Goal: Information Seeking & Learning: Learn about a topic

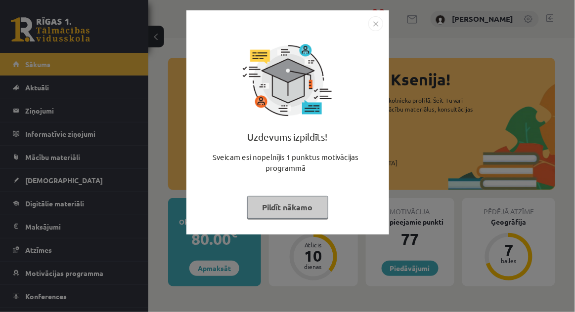
click at [292, 214] on button "Pildīt nākamo" at bounding box center [287, 207] width 81 height 23
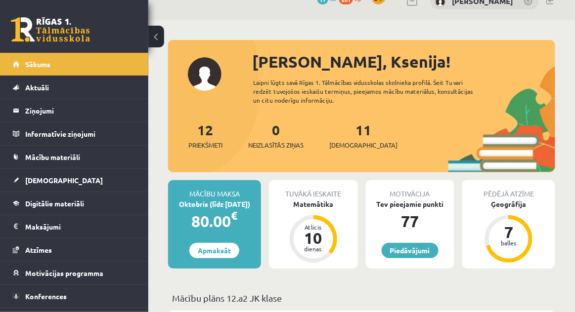
scroll to position [16, 0]
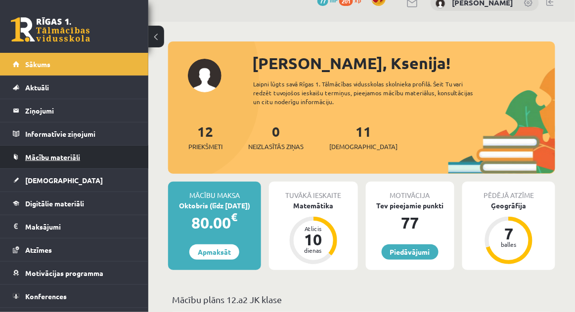
click at [88, 158] on link "Mācību materiāli" at bounding box center [74, 157] width 123 height 23
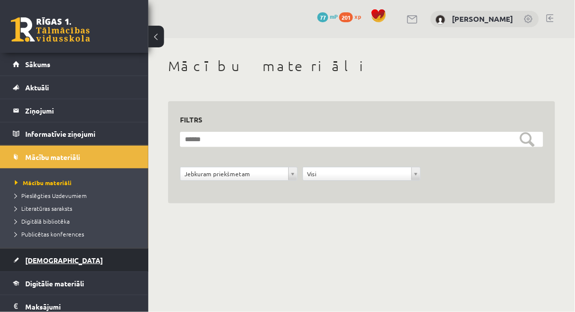
click at [70, 258] on link "[DEMOGRAPHIC_DATA]" at bounding box center [74, 260] width 123 height 23
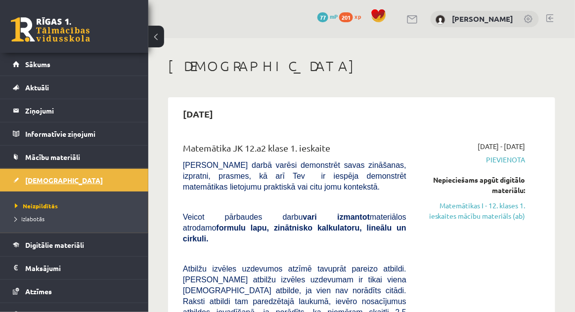
scroll to position [11, 0]
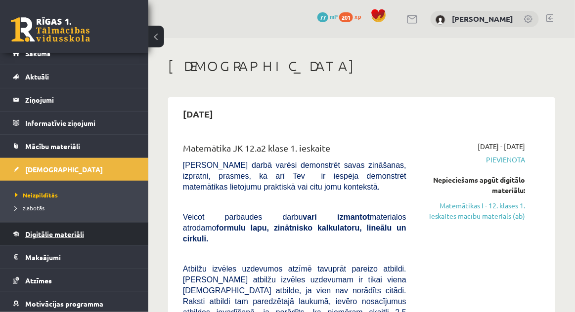
click at [82, 230] on span "Digitālie materiāli" at bounding box center [54, 234] width 59 height 9
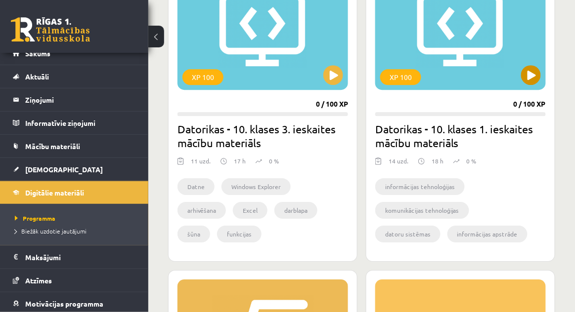
click at [488, 56] on div "XP 100" at bounding box center [460, 28] width 171 height 124
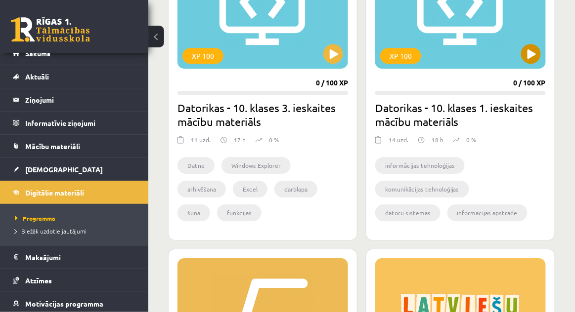
scroll to position [686, 0]
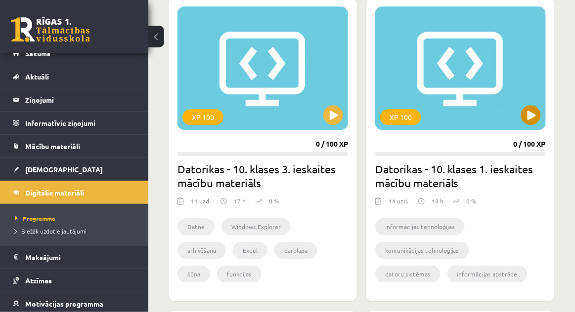
scroll to position [596, 0]
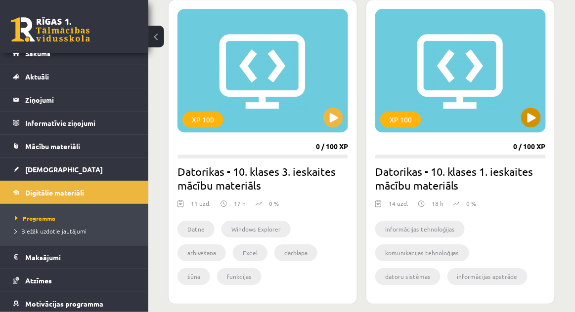
click at [481, 94] on div "XP 100" at bounding box center [460, 71] width 171 height 124
click at [458, 155] on progress at bounding box center [460, 157] width 171 height 4
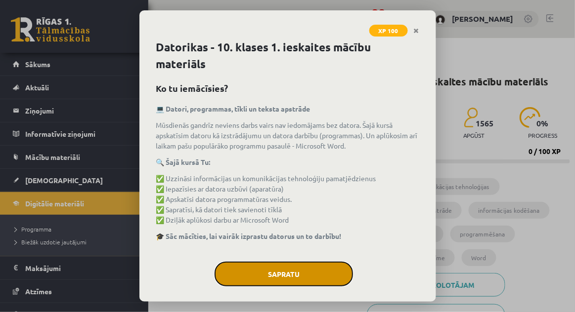
click at [331, 262] on button "Sapratu" at bounding box center [284, 274] width 138 height 25
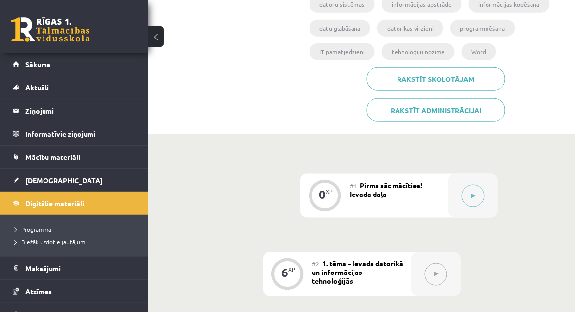
scroll to position [216, 0]
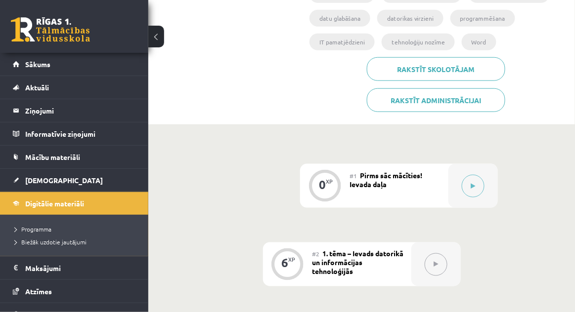
click at [439, 175] on div "#1 Pirms sāc mācīties! Ievada daļa" at bounding box center [399, 186] width 99 height 44
click at [477, 183] on button at bounding box center [473, 186] width 23 height 23
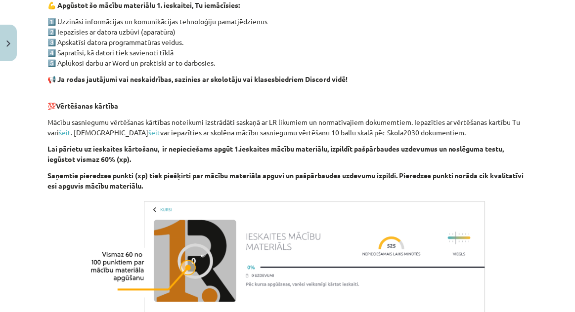
scroll to position [688, 0]
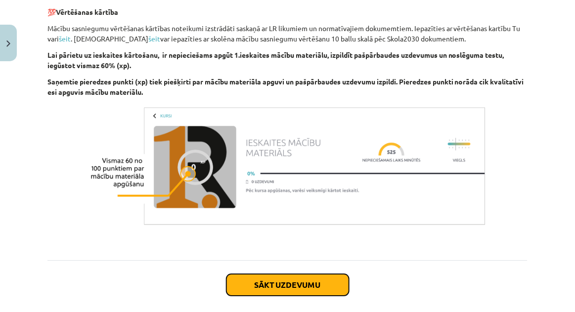
click at [328, 292] on button "Sākt uzdevumu" at bounding box center [287, 285] width 123 height 22
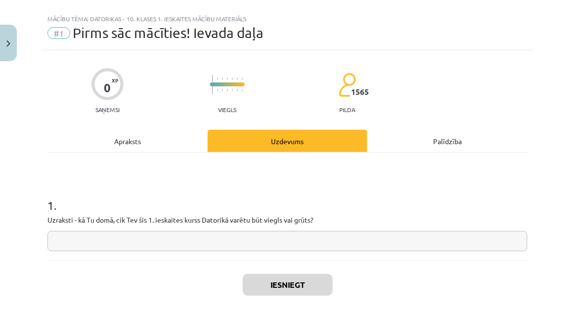
click at [196, 242] on input "text" at bounding box center [287, 241] width 480 height 20
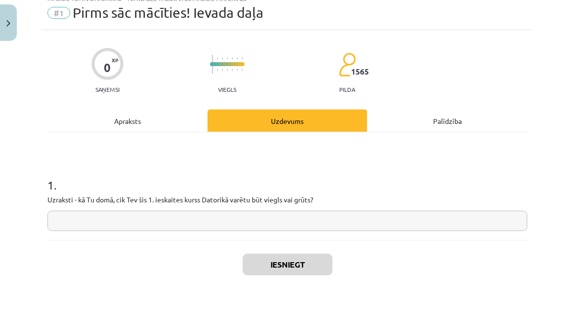
scroll to position [216, 0]
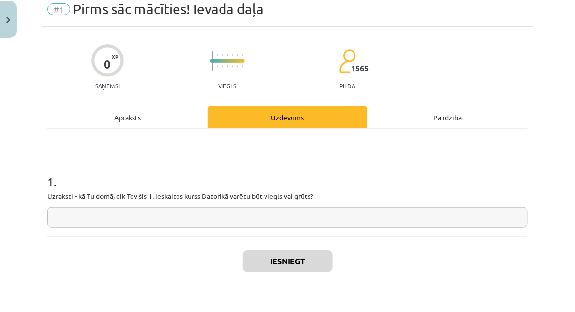
click at [202, 237] on input "text" at bounding box center [287, 241] width 480 height 20
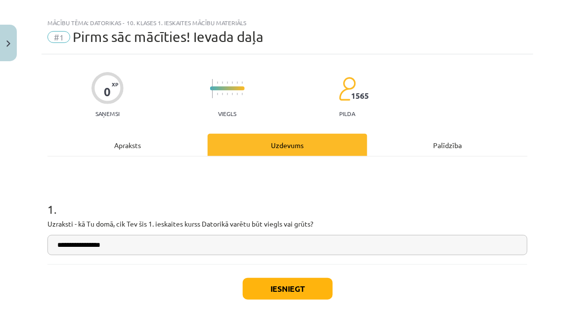
click at [494, 214] on h1 "1 ." at bounding box center [287, 200] width 480 height 31
click at [133, 248] on input "**********" at bounding box center [287, 245] width 480 height 20
click at [180, 249] on input "**********" at bounding box center [287, 245] width 480 height 20
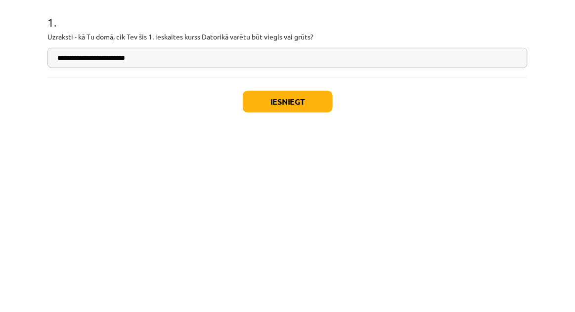
click at [120, 247] on input "**********" at bounding box center [287, 245] width 480 height 20
click at [126, 248] on input "**********" at bounding box center [287, 245] width 480 height 20
click at [230, 242] on input "**********" at bounding box center [287, 245] width 480 height 20
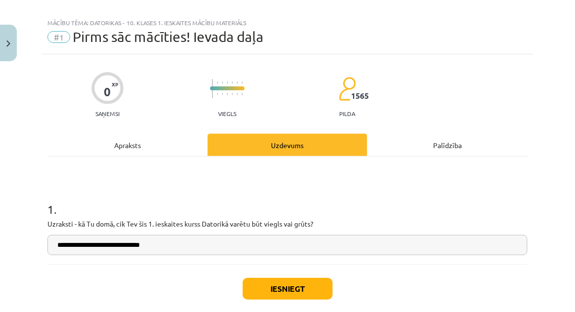
type input "**********"
click at [281, 291] on button "Iesniegt" at bounding box center [288, 289] width 90 height 22
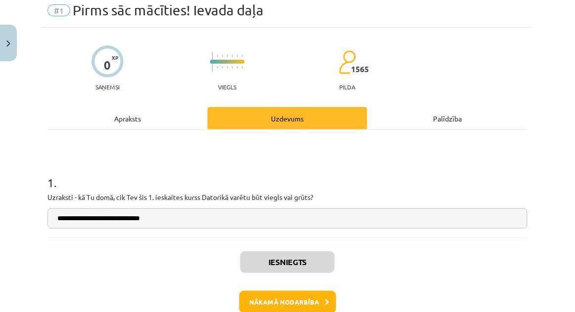
scroll to position [46, 0]
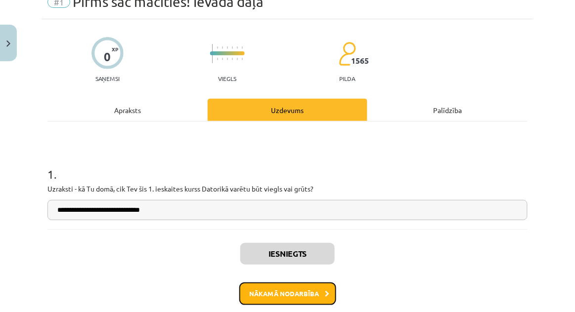
click at [268, 294] on button "Nākamā nodarbība" at bounding box center [287, 294] width 97 height 23
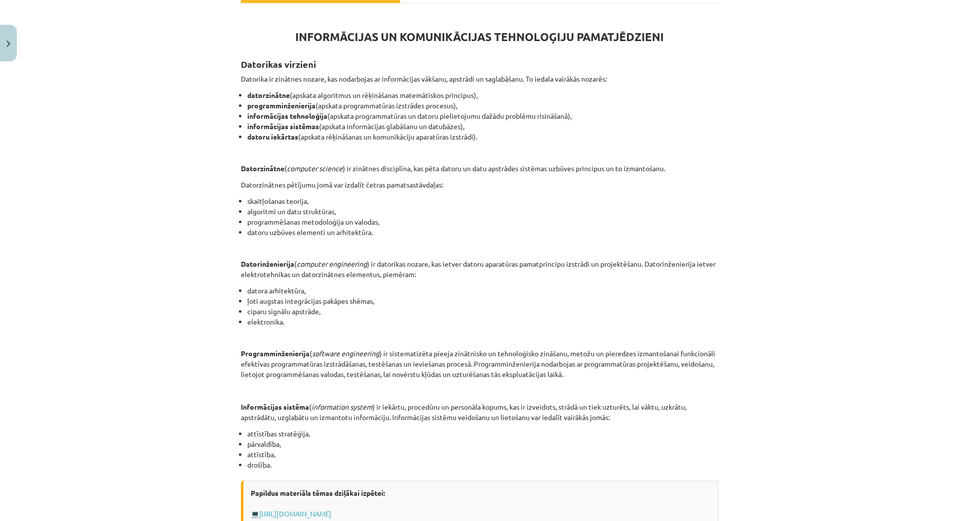
scroll to position [165, 0]
click at [574, 270] on p "Datorinženierija ( computer engineering ) ir datorikas nozare, kas ietver dator…" at bounding box center [480, 269] width 478 height 21
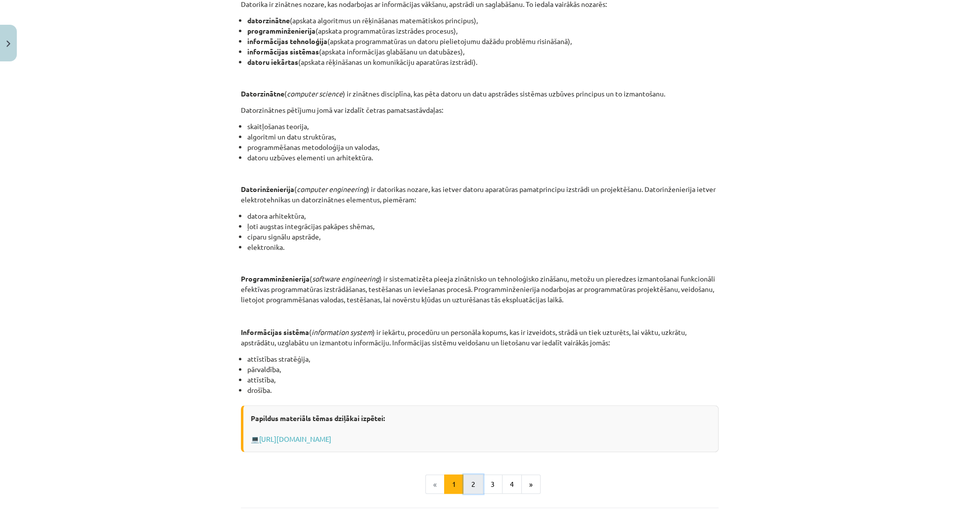
click at [473, 312] on button "2" at bounding box center [473, 484] width 20 height 20
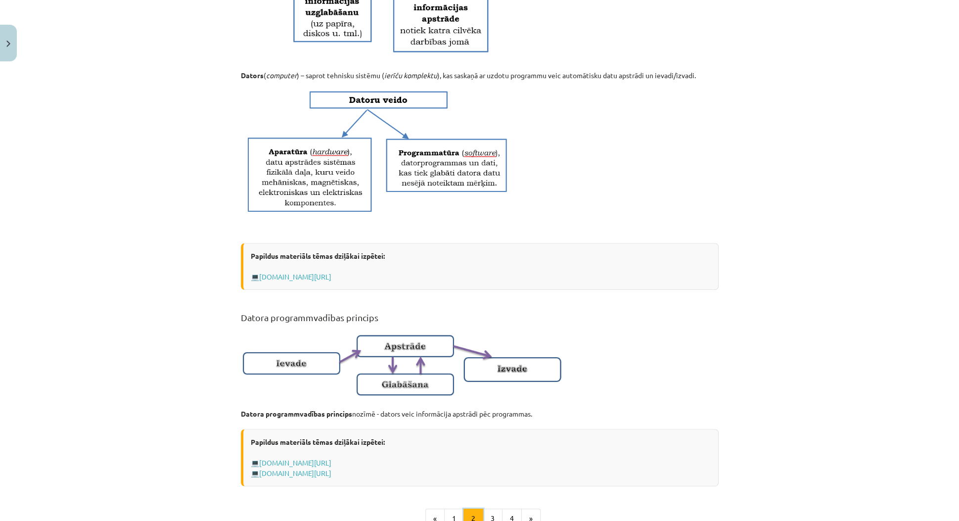
scroll to position [420, 0]
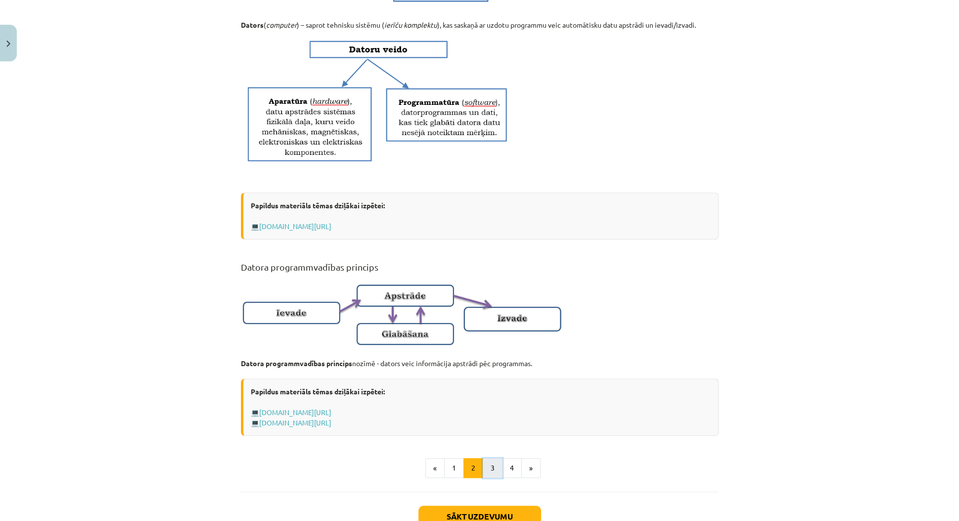
click at [491, 312] on button "3" at bounding box center [493, 468] width 20 height 20
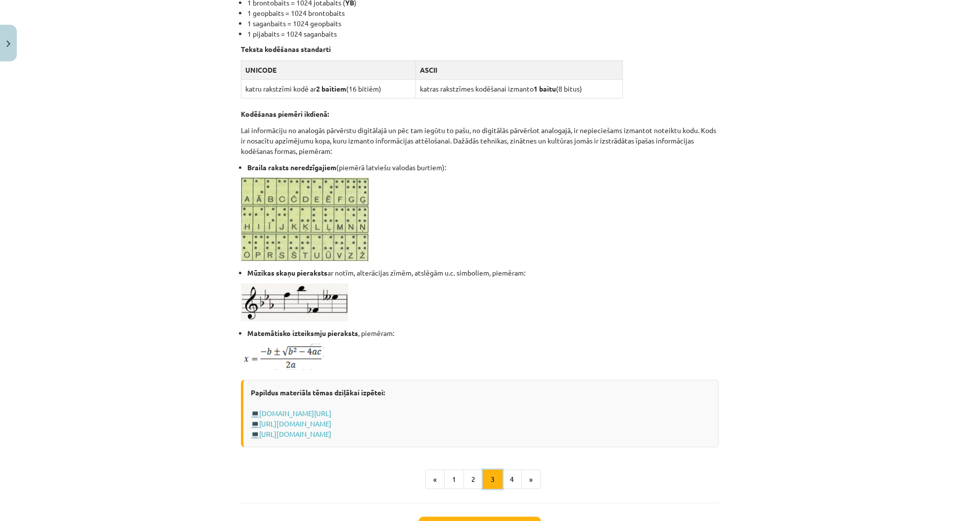
scroll to position [400, 0]
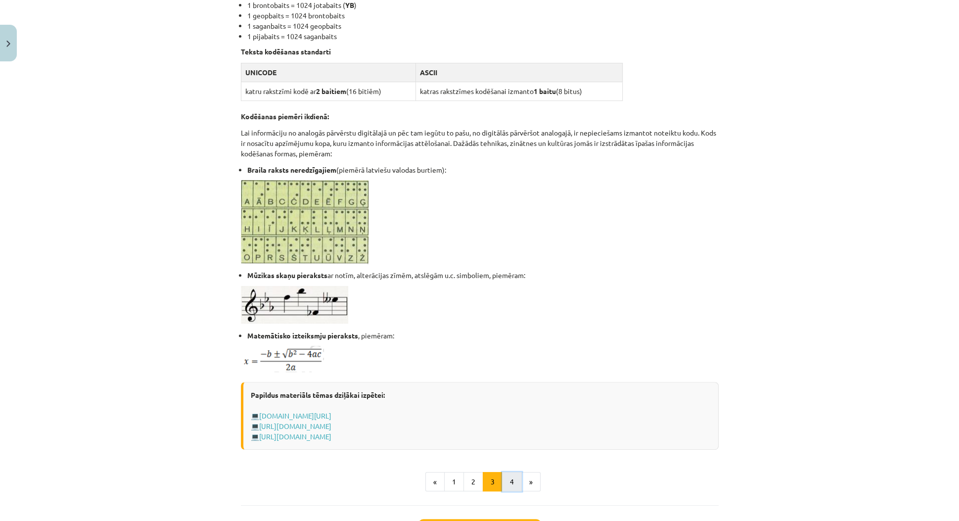
click at [511, 312] on button "4" at bounding box center [512, 482] width 20 height 20
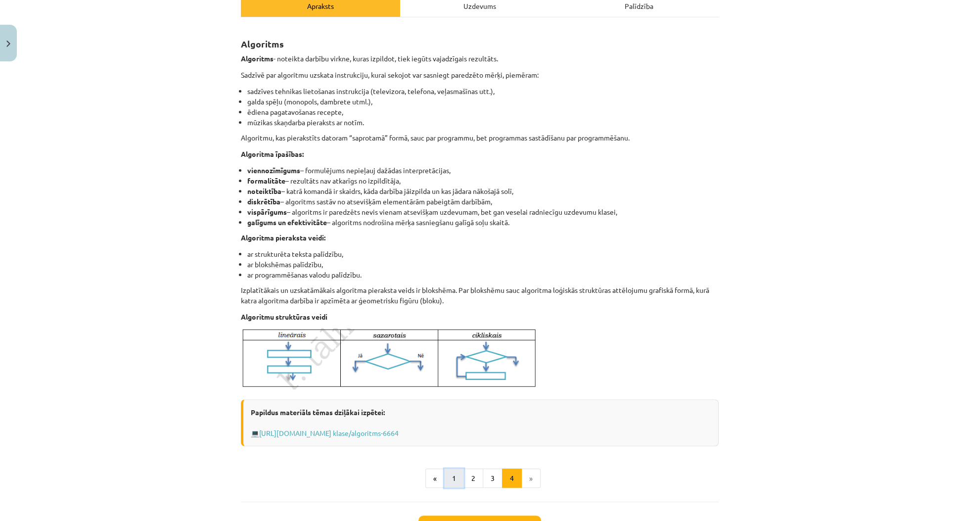
click at [454, 312] on button "1" at bounding box center [454, 478] width 20 height 20
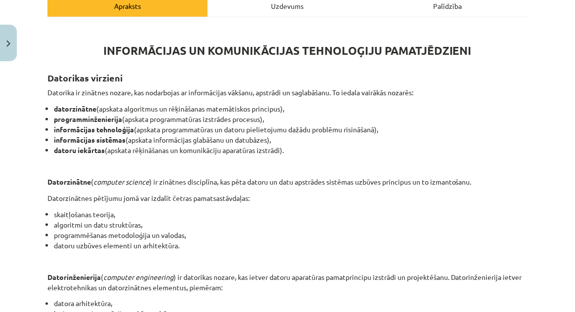
click at [320, 163] on p at bounding box center [287, 166] width 480 height 10
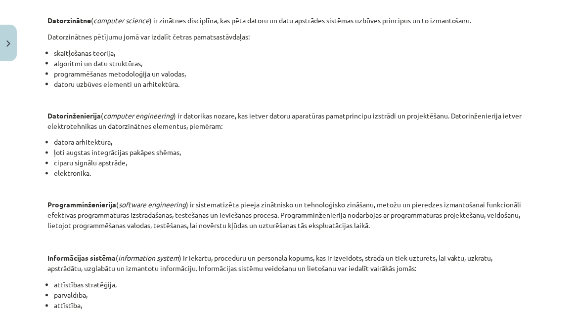
scroll to position [315, 0]
